Goal: Book appointment/travel/reservation

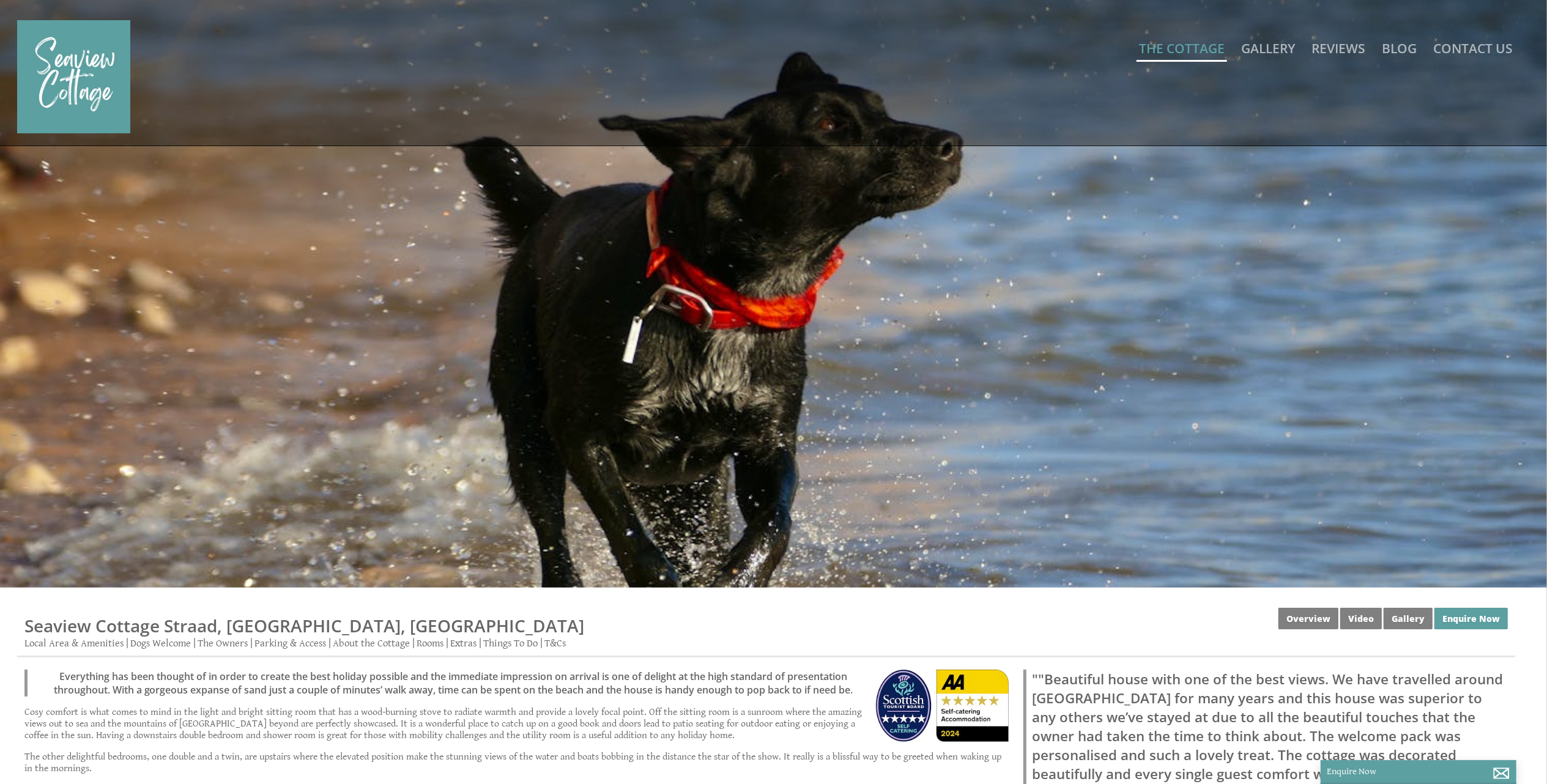
click at [1189, 49] on link "The Cottage" at bounding box center [1182, 48] width 86 height 17
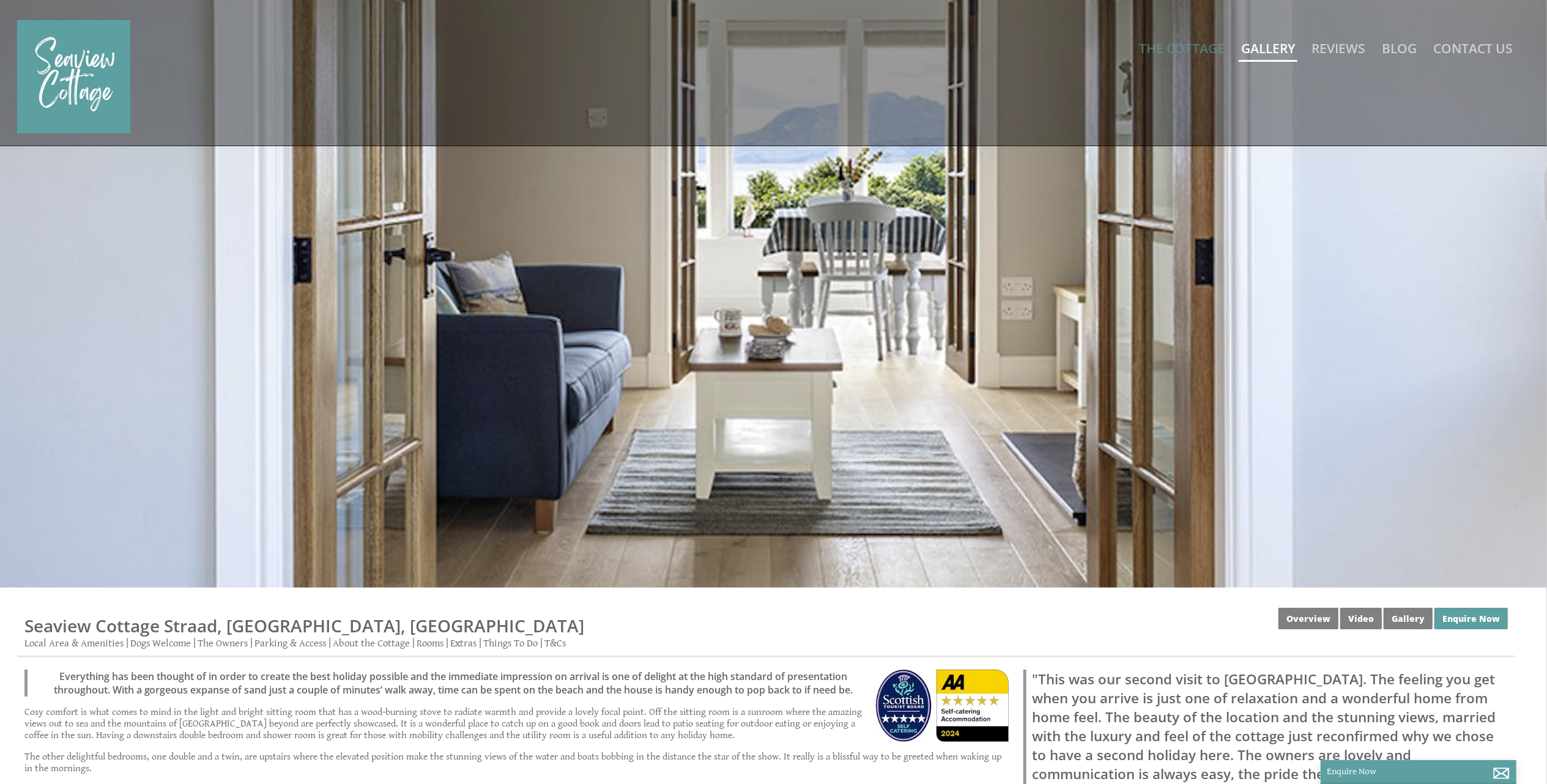
click at [1270, 47] on link "Gallery" at bounding box center [1268, 48] width 54 height 17
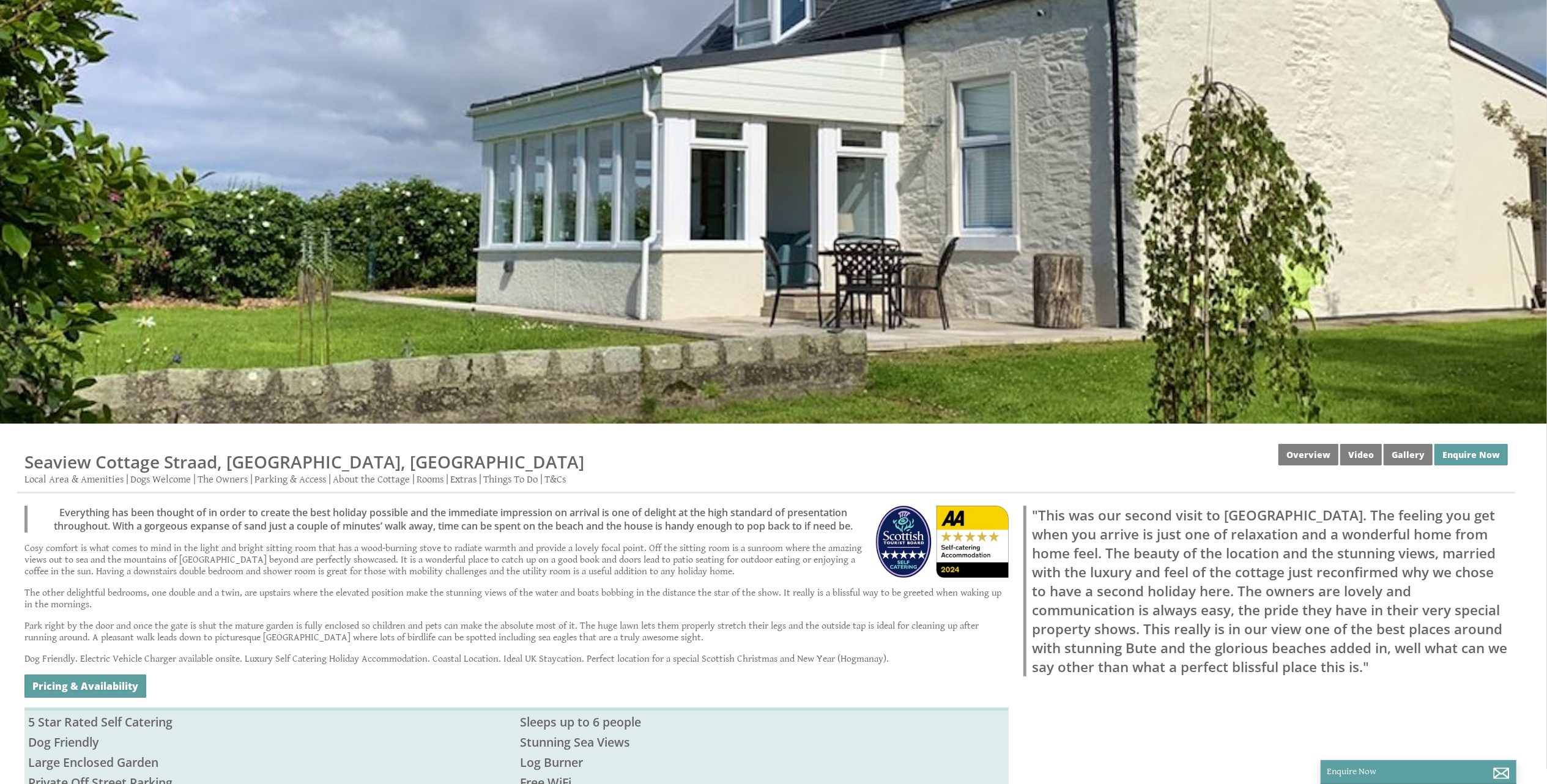
scroll to position [407, 0]
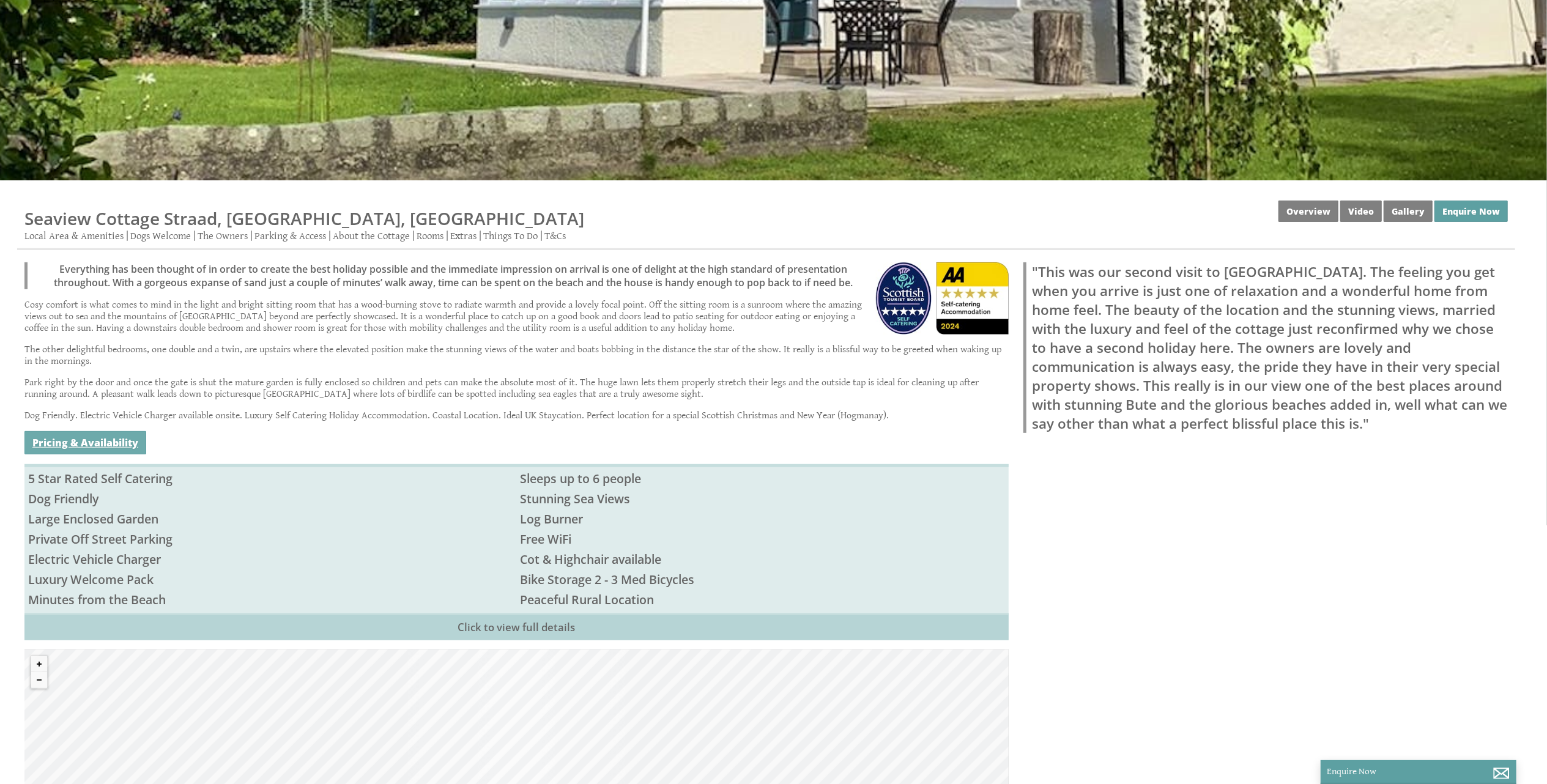
click at [93, 433] on link "Pricing & Availability" at bounding box center [85, 442] width 122 height 23
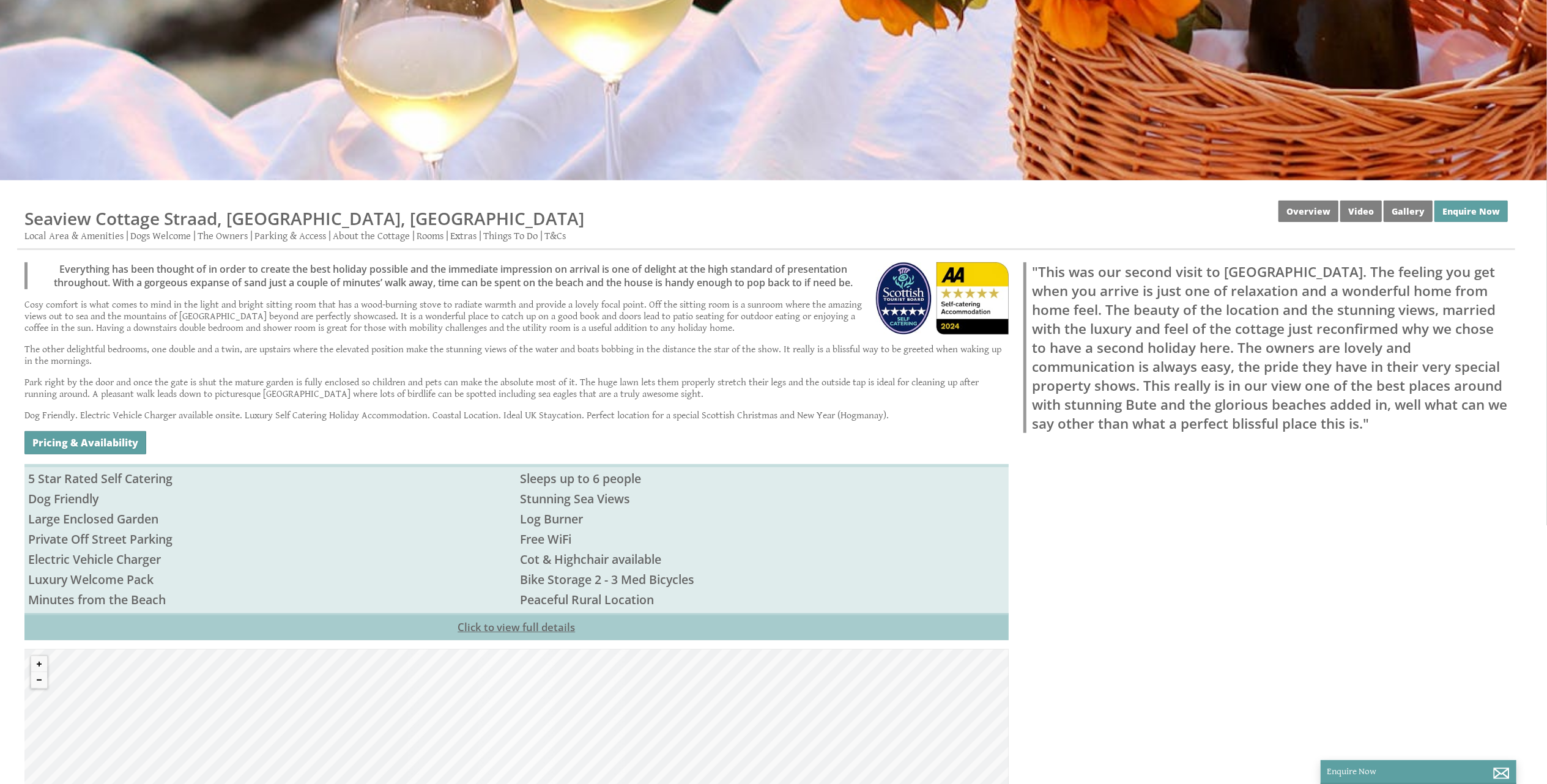
click at [527, 619] on link "Click to view full details" at bounding box center [516, 626] width 984 height 27
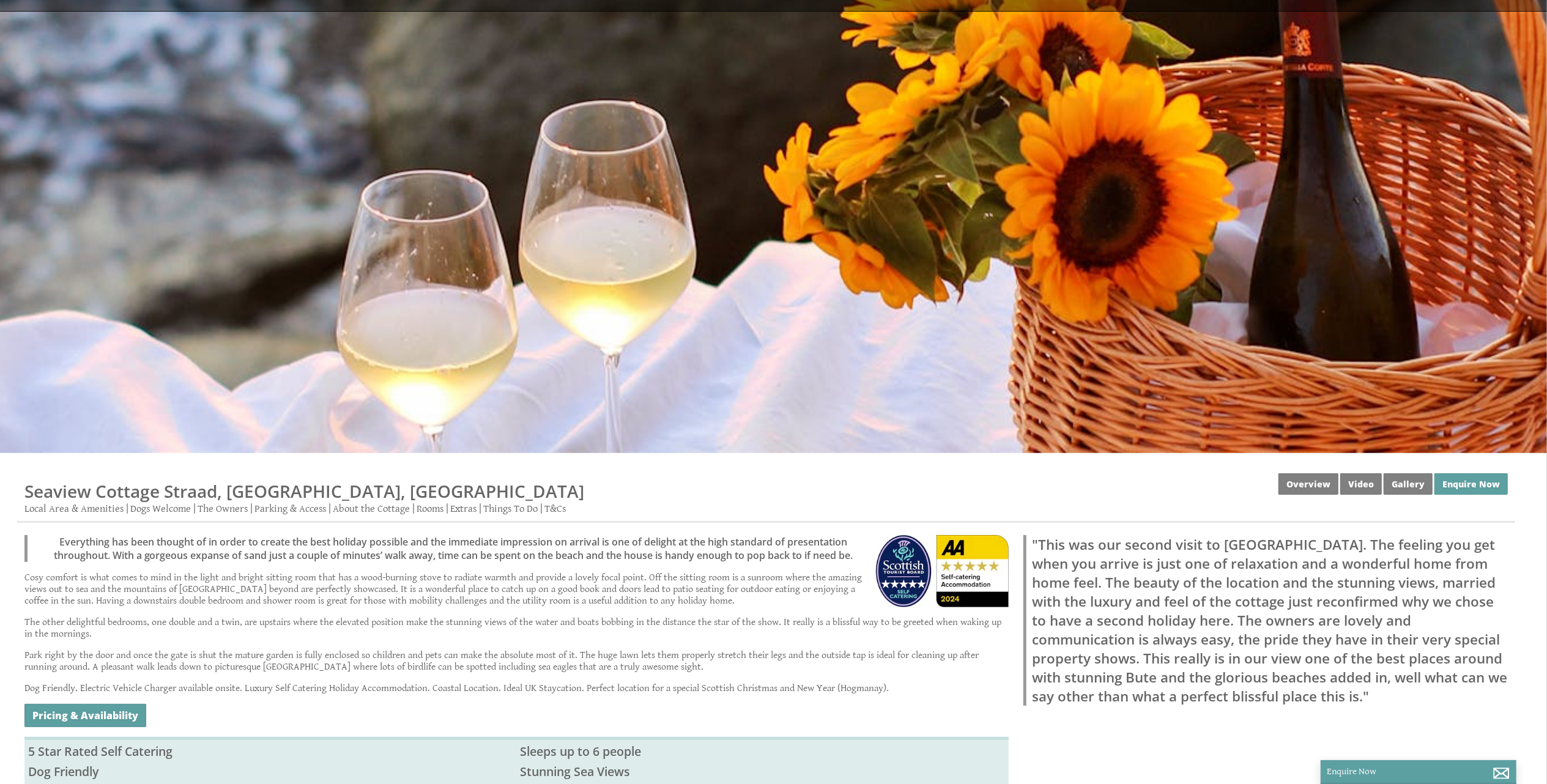
scroll to position [0, 0]
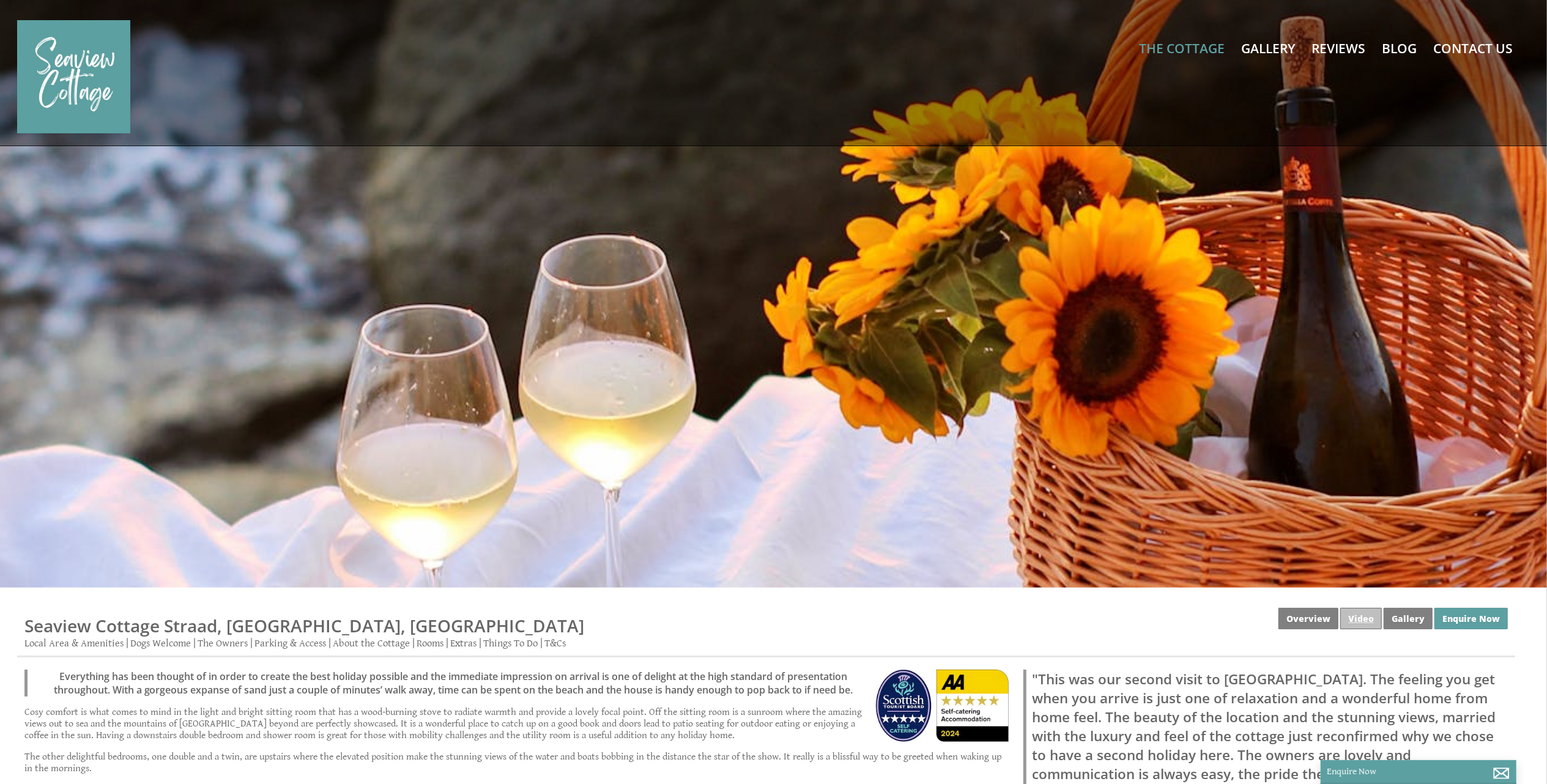
click at [1354, 614] on link "Video" at bounding box center [1361, 619] width 41 height 21
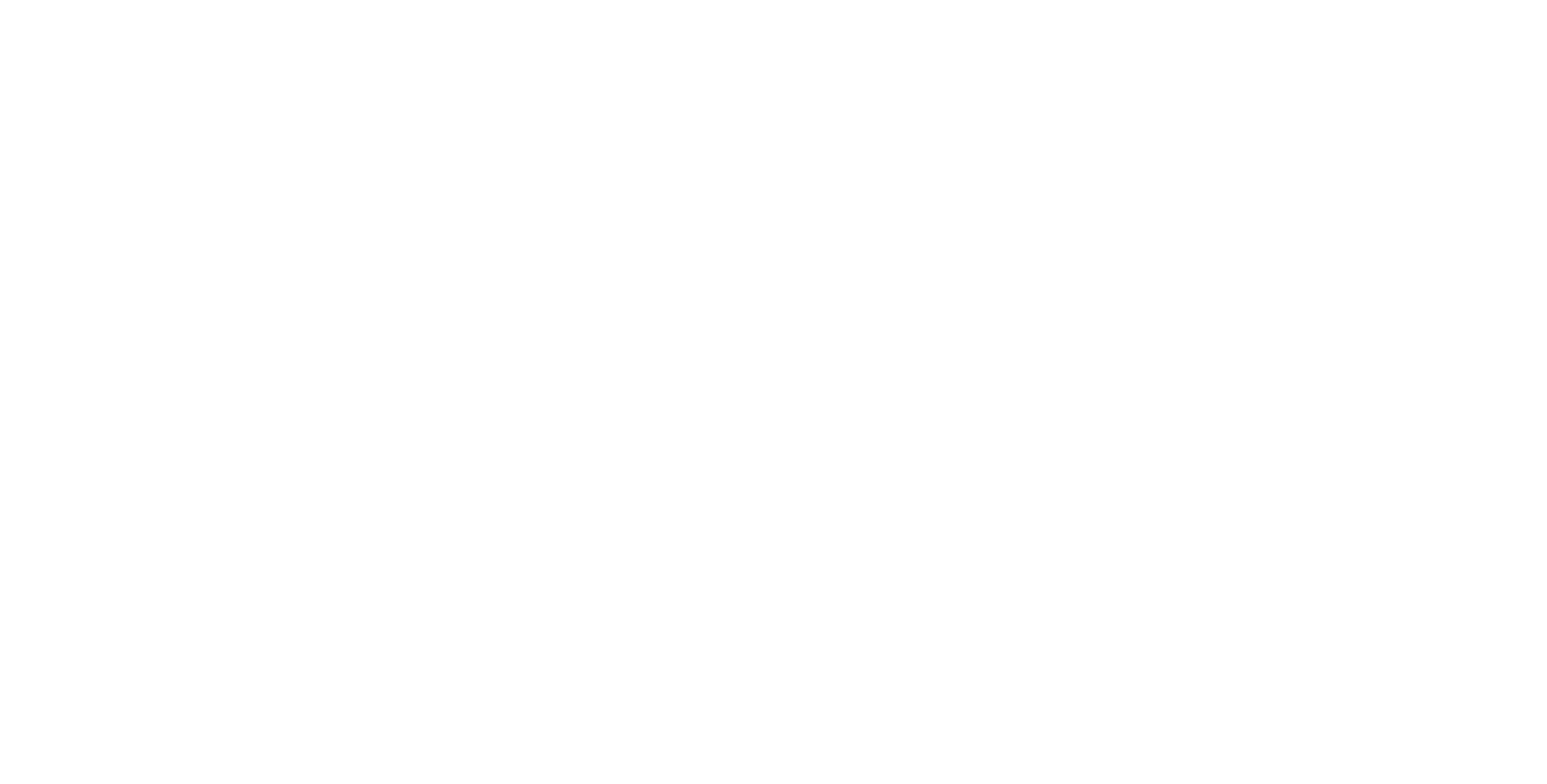
scroll to position [815, 0]
